Goal: Register for event/course

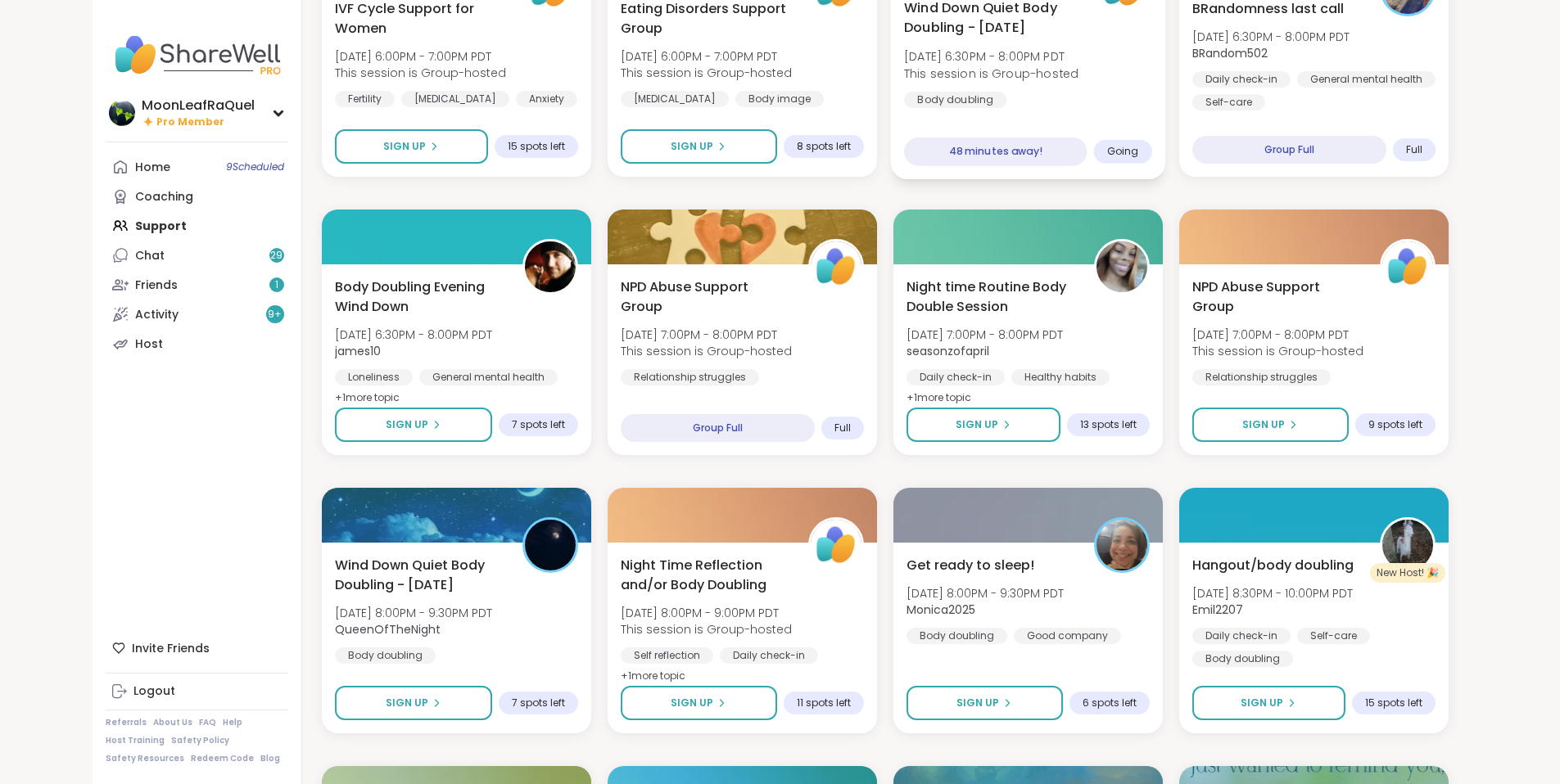
click at [1147, 174] on div "Wind Down Quiet Body Doubling - [DATE] [DATE] 6:30PM - 8:00PM PDT This session …" at bounding box center [1027, 81] width 275 height 195
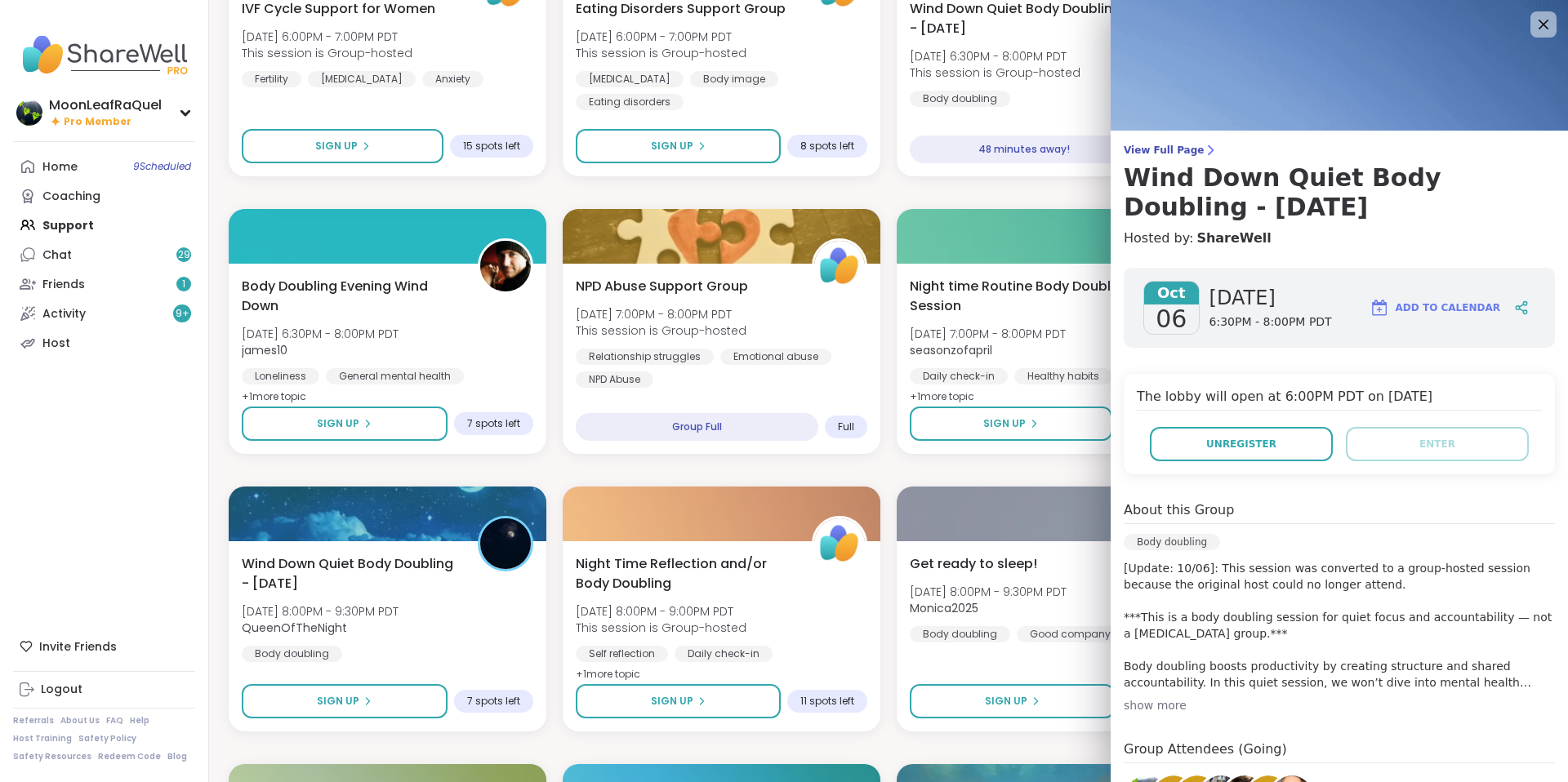
click at [1554, 119] on html "MoonLeafRaQuel Pro Member MoonLeafRaQuel Pro Member Profile Membership Settings…" at bounding box center [784, 527] width 1568 height 2763
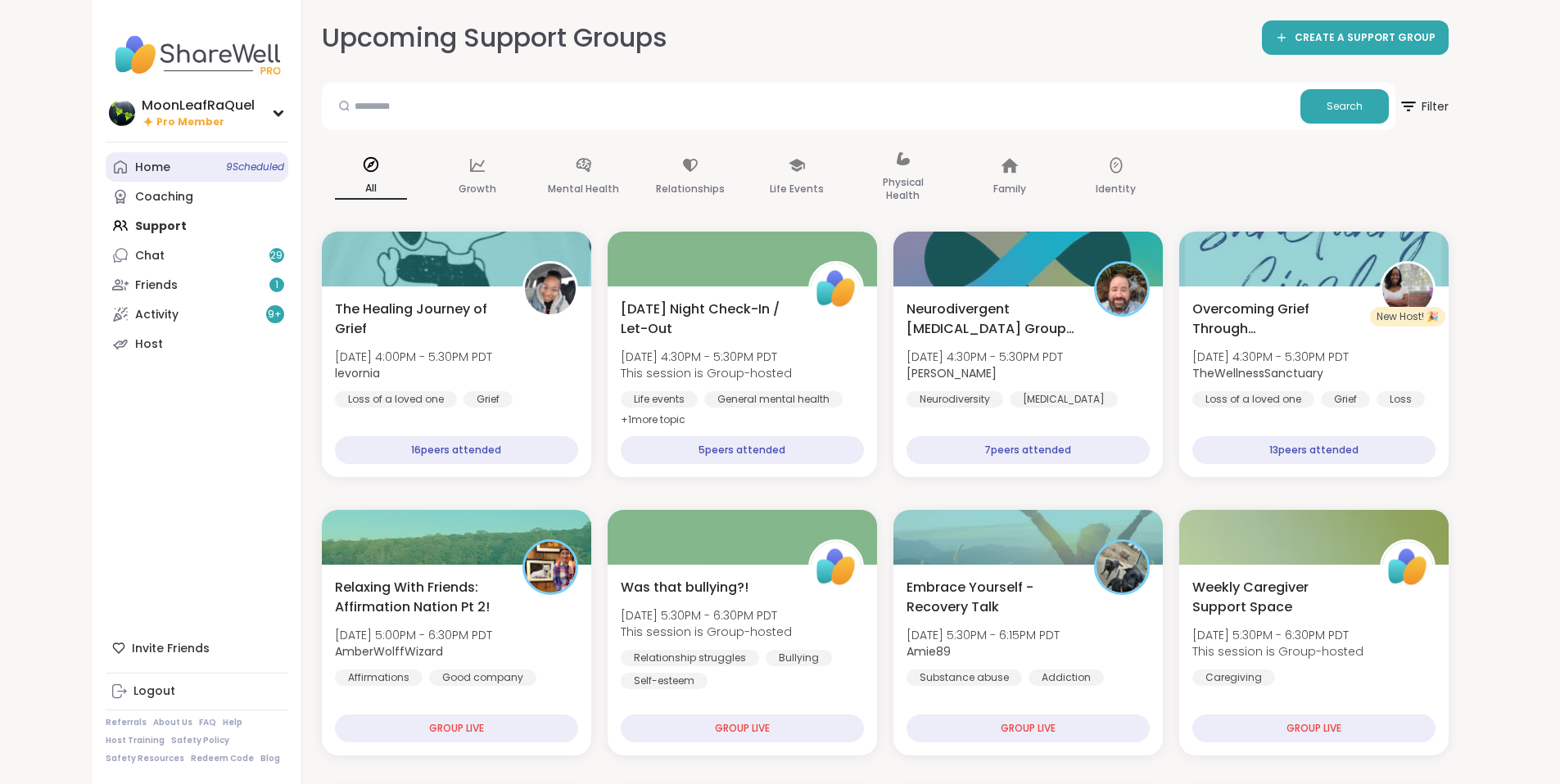
click at [111, 160] on link "Home 9 Scheduled" at bounding box center [197, 166] width 183 height 29
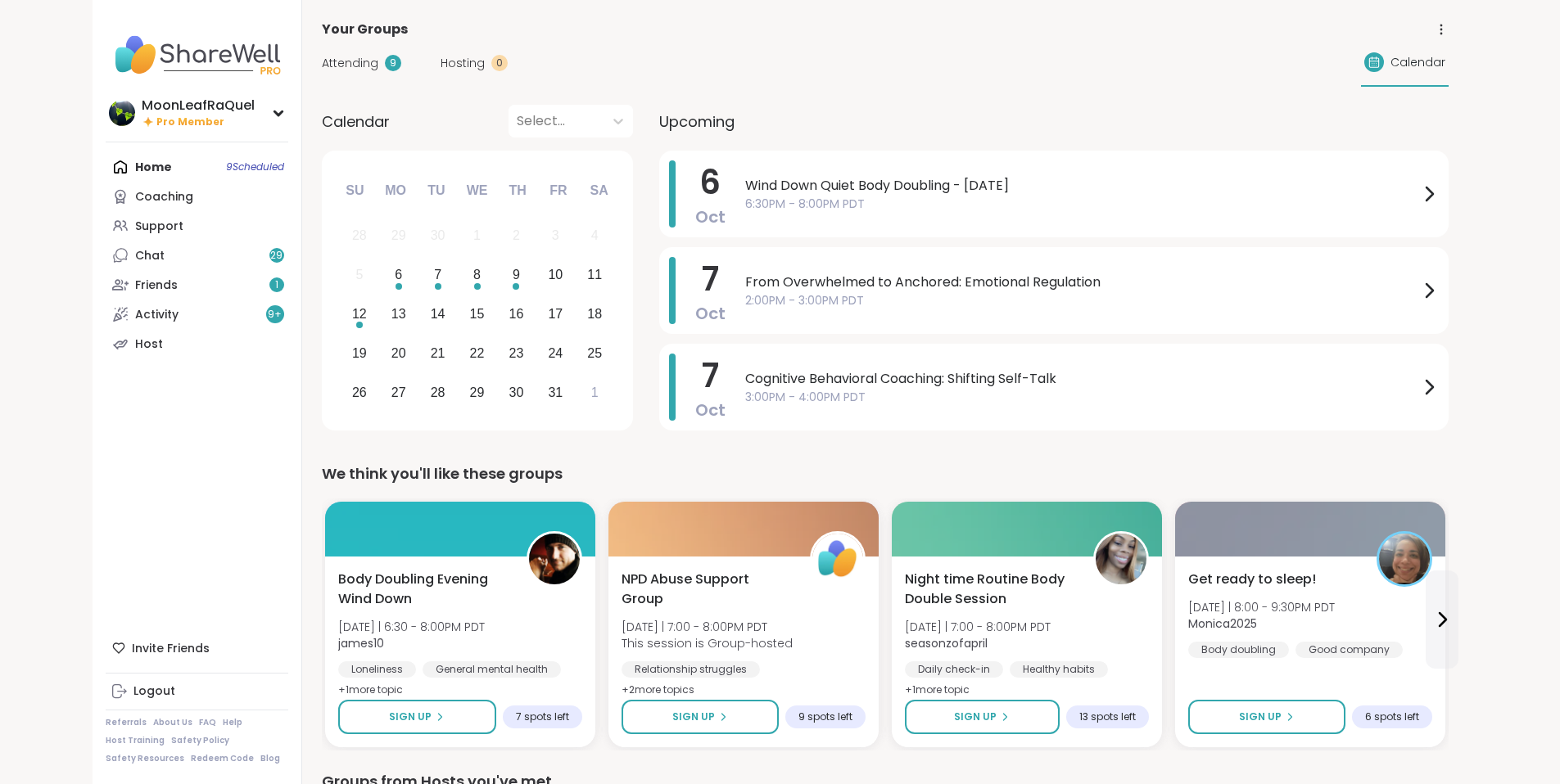
click at [321, 63] on div "Attending 9" at bounding box center [361, 64] width 79 height 17
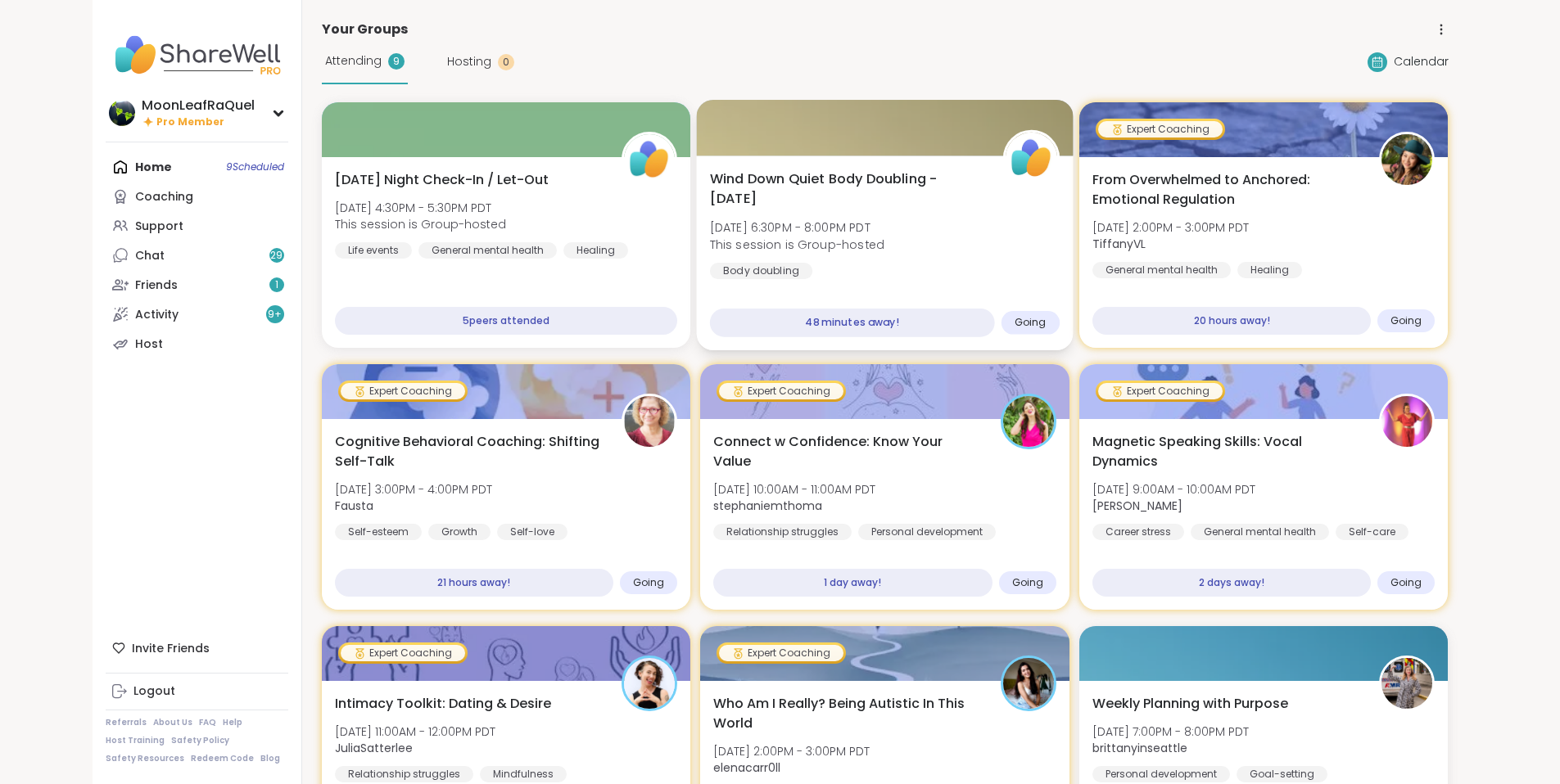
click at [885, 226] on div "Wind Down Quiet Body Doubling - [DATE] [DATE] 6:30PM - 8:00PM PDT This session …" at bounding box center [884, 225] width 350 height 110
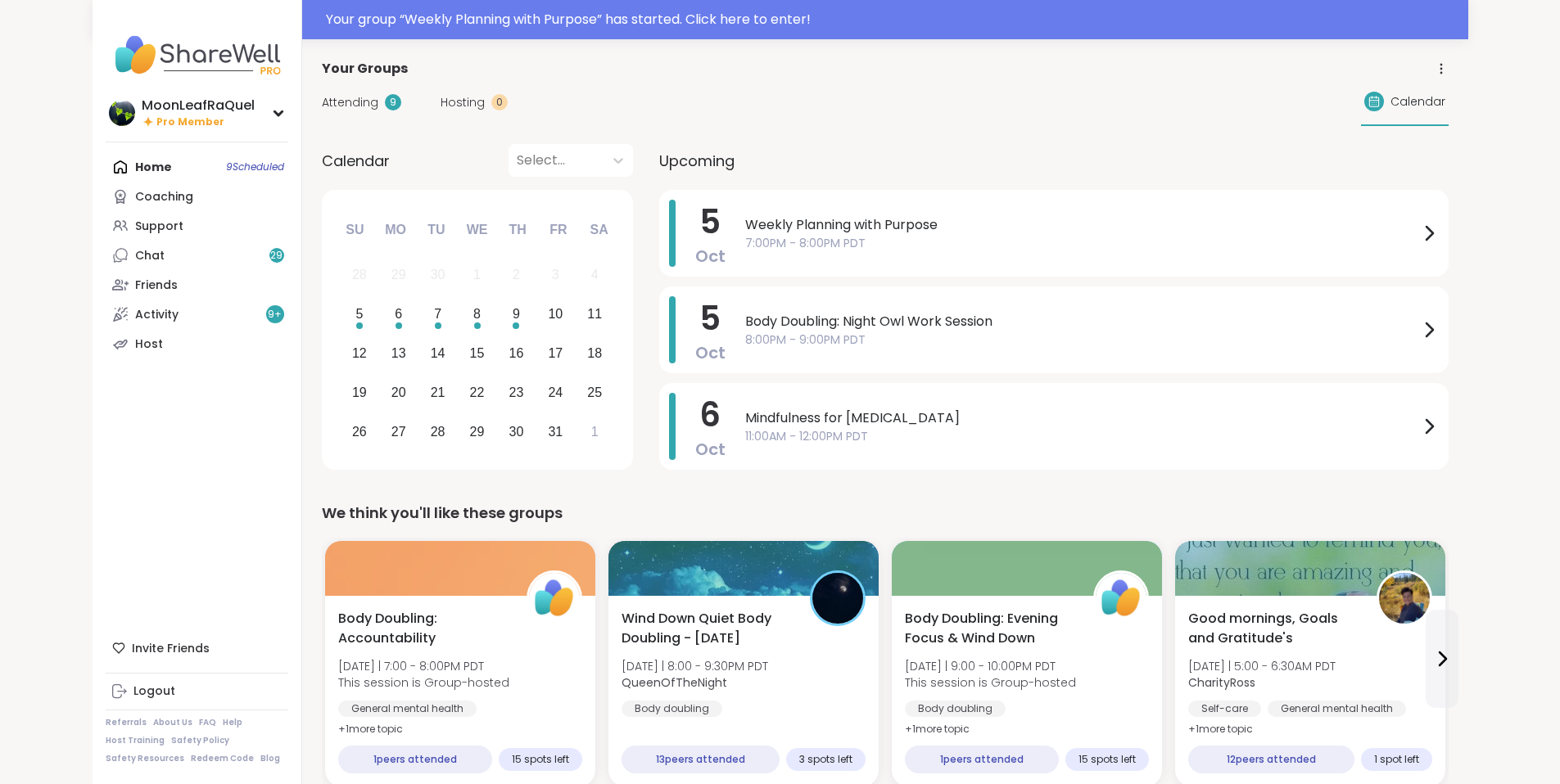
click at [1024, 74] on div "Your Groups" at bounding box center [885, 69] width 1127 height 19
